Goal: Task Accomplishment & Management: Manage account settings

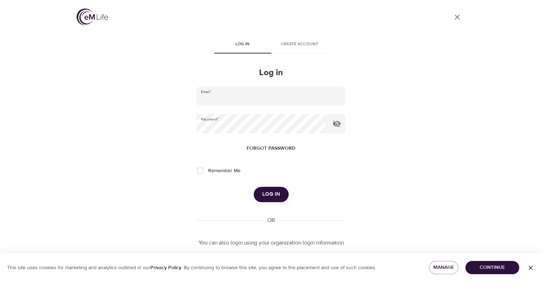
type input "[PERSON_NAME][EMAIL_ADDRESS][PERSON_NAME][DOMAIN_NAME]"
click at [274, 197] on span "Log in" at bounding box center [271, 193] width 18 height 9
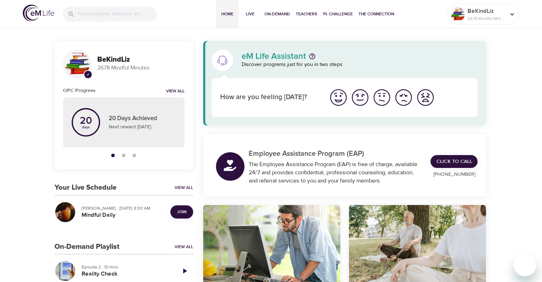
click at [181, 211] on span "Join" at bounding box center [181, 211] width 9 height 7
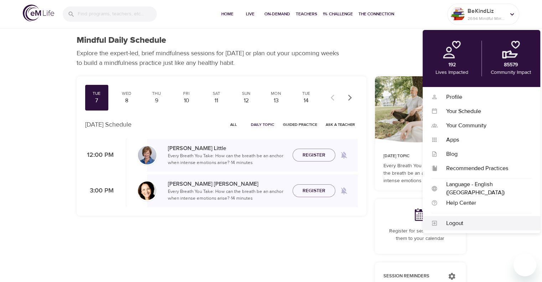
click at [453, 224] on div "Logout" at bounding box center [484, 223] width 94 height 8
